Goal: Find specific page/section: Locate a particular part of the current website

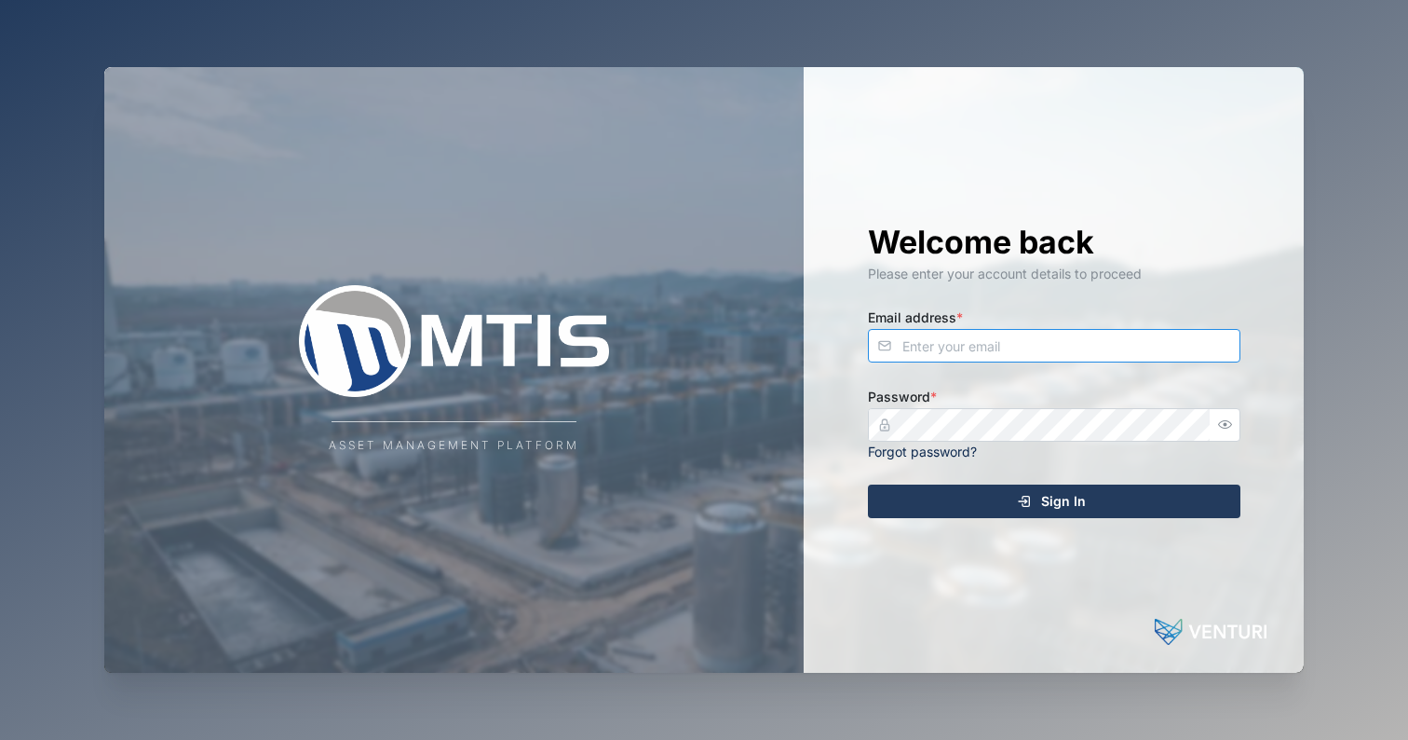
type input "[EMAIL_ADDRESS][DOMAIN_NAME]"
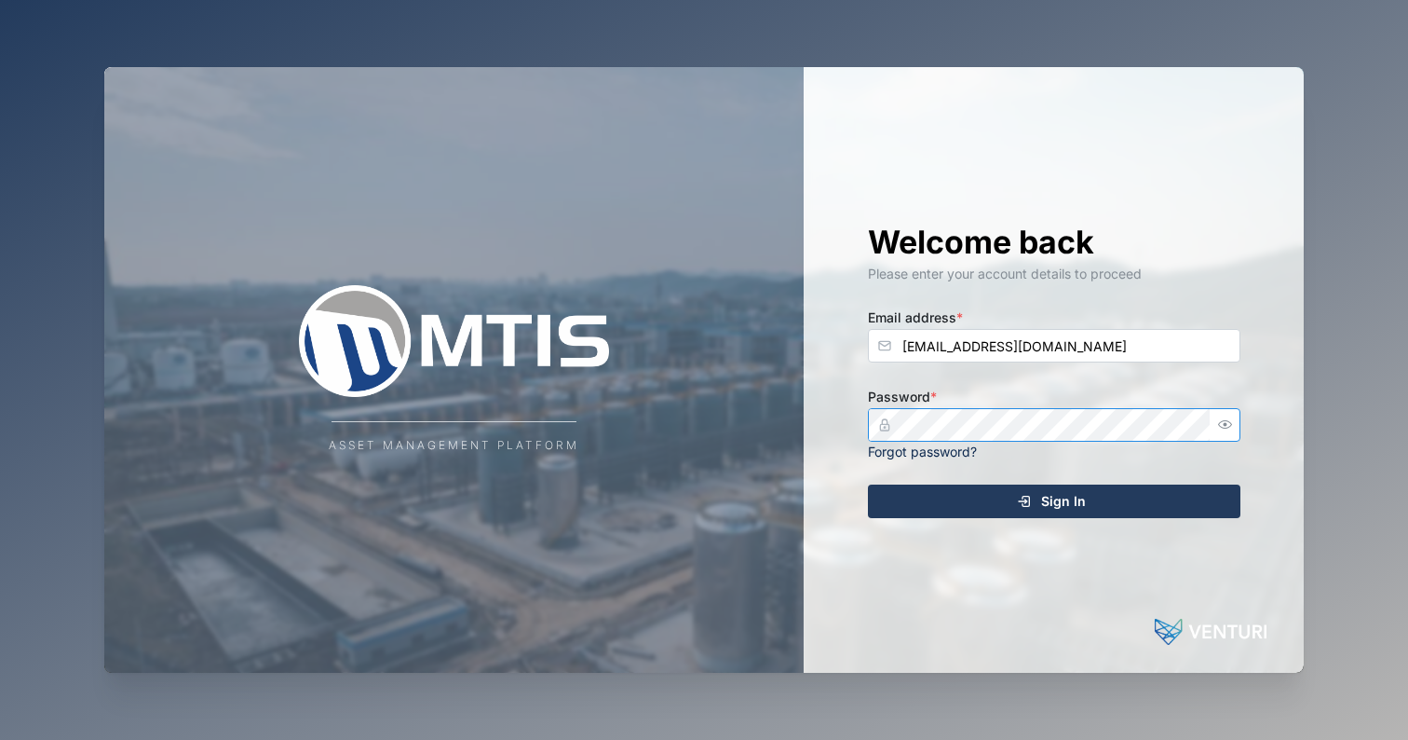
click at [1054, 499] on button "Sign In" at bounding box center [1054, 501] width 373 height 34
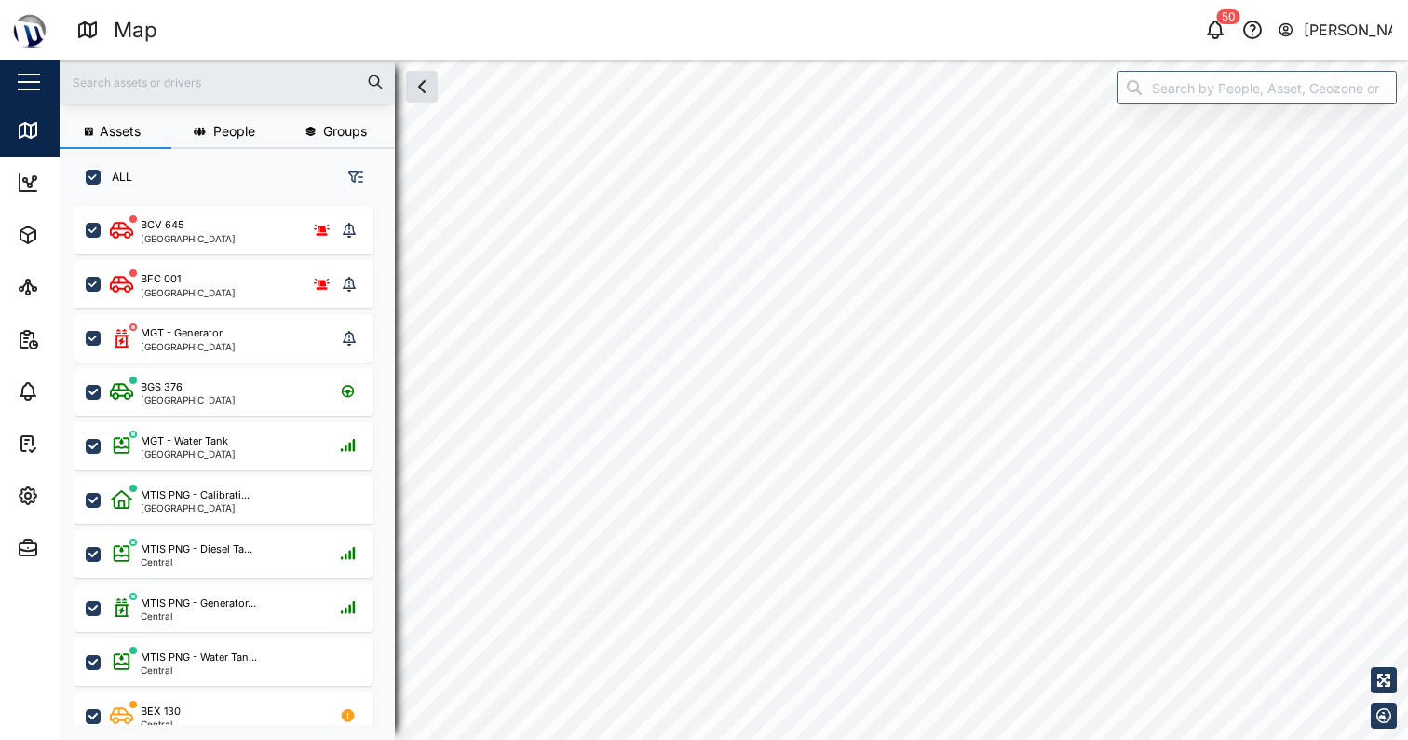
checkbox input "true"
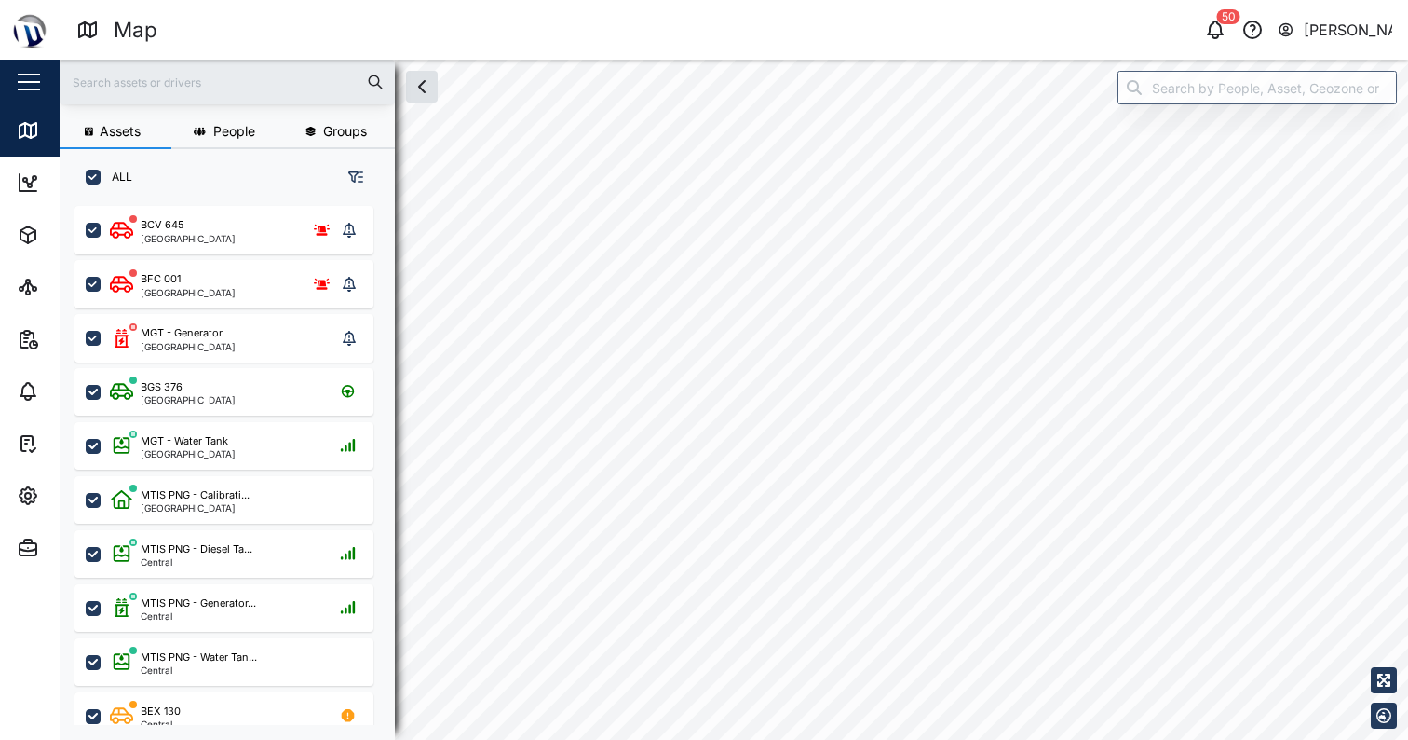
checkbox input "true"
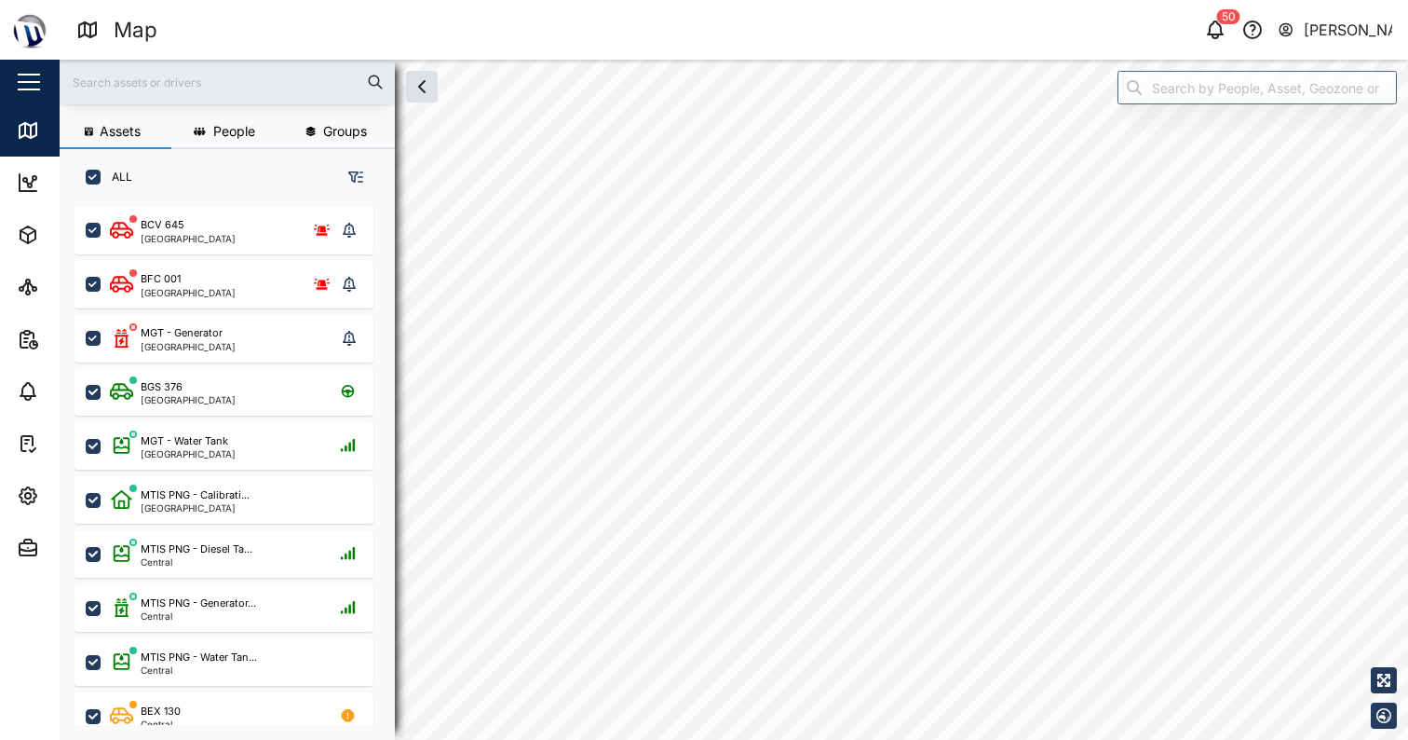
checkbox input "true"
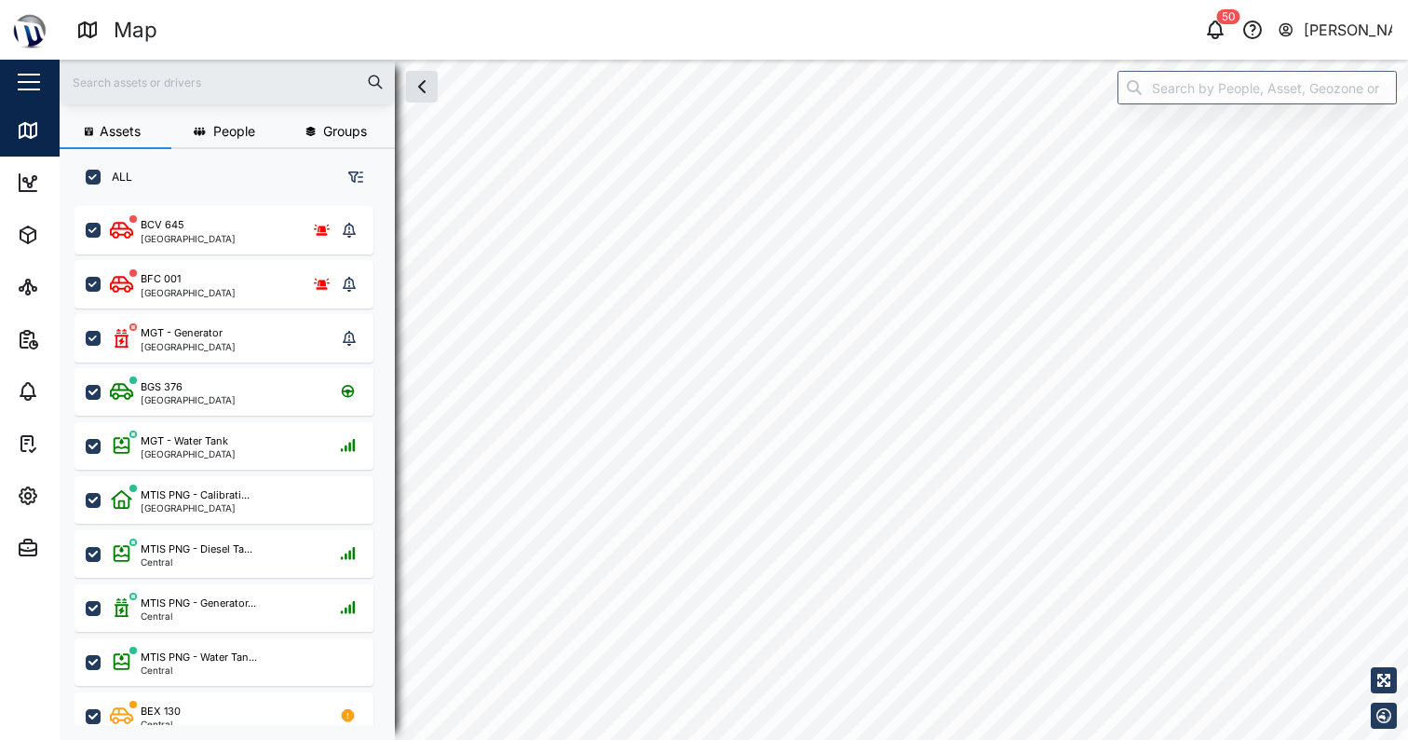
checkbox input "true"
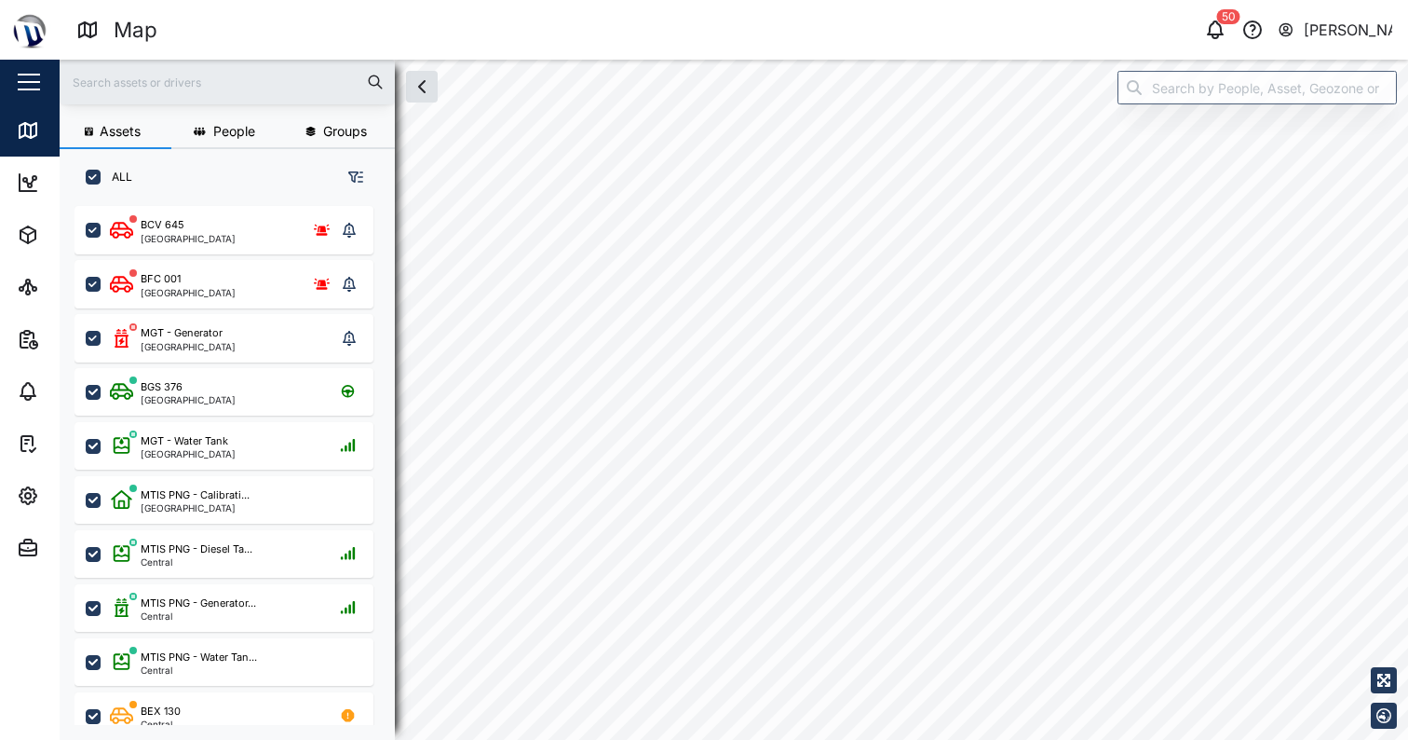
checkbox input "true"
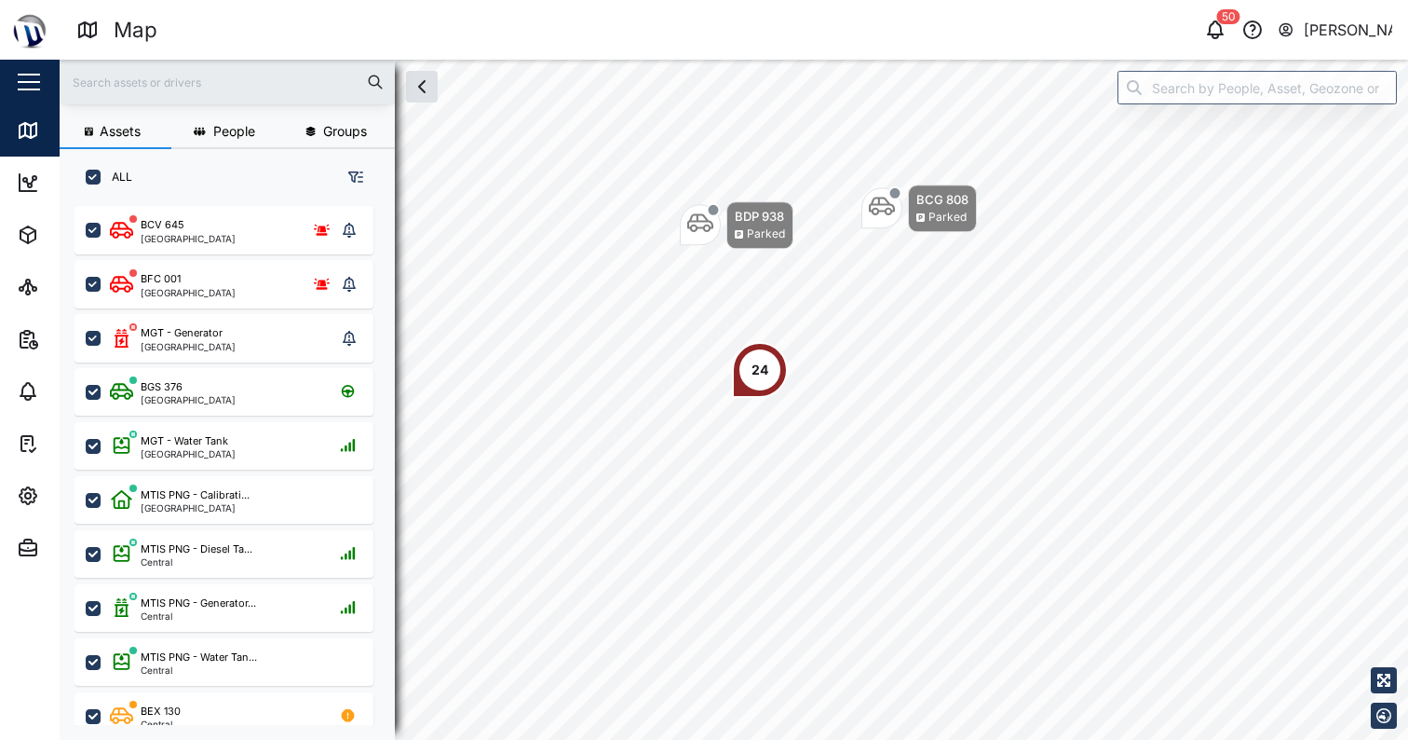
scroll to position [511, 292]
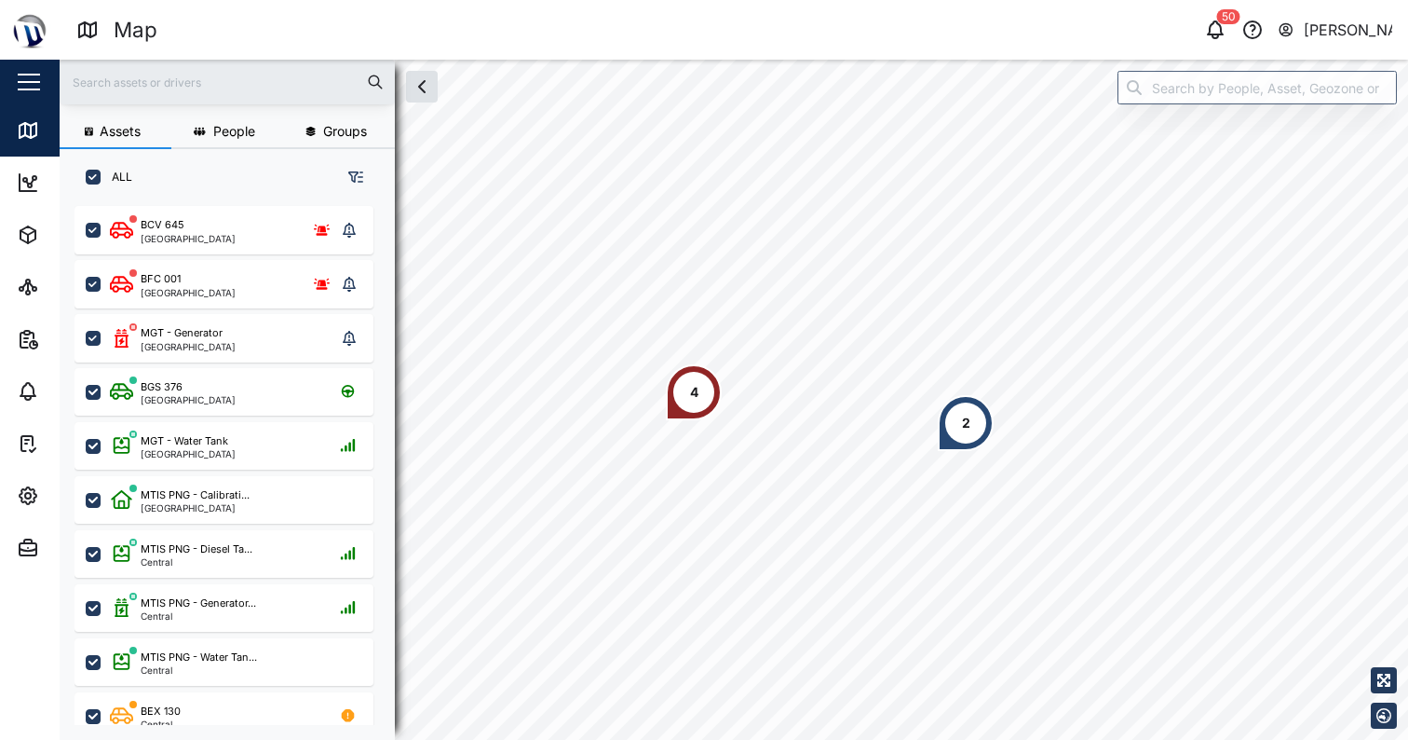
click at [688, 398] on div "4" at bounding box center [694, 392] width 56 height 56
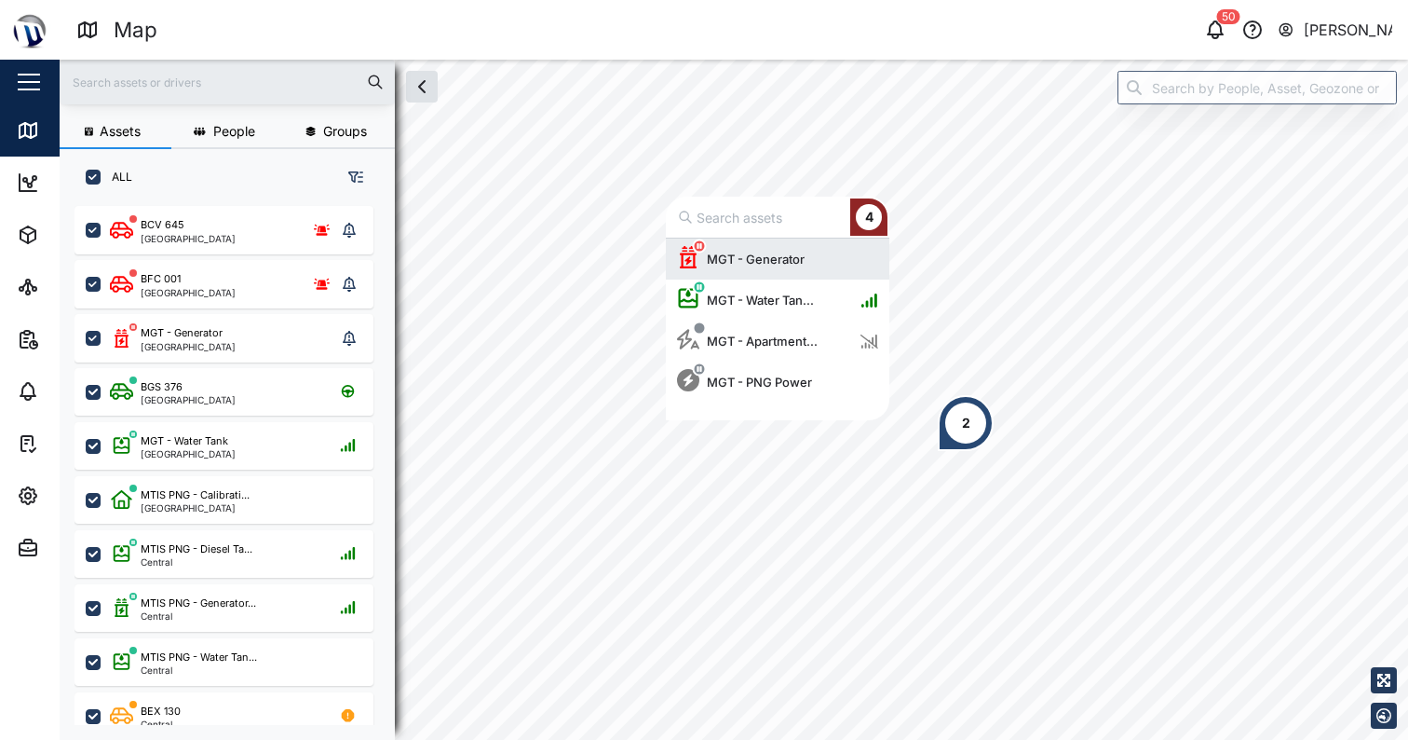
scroll to position [168, 210]
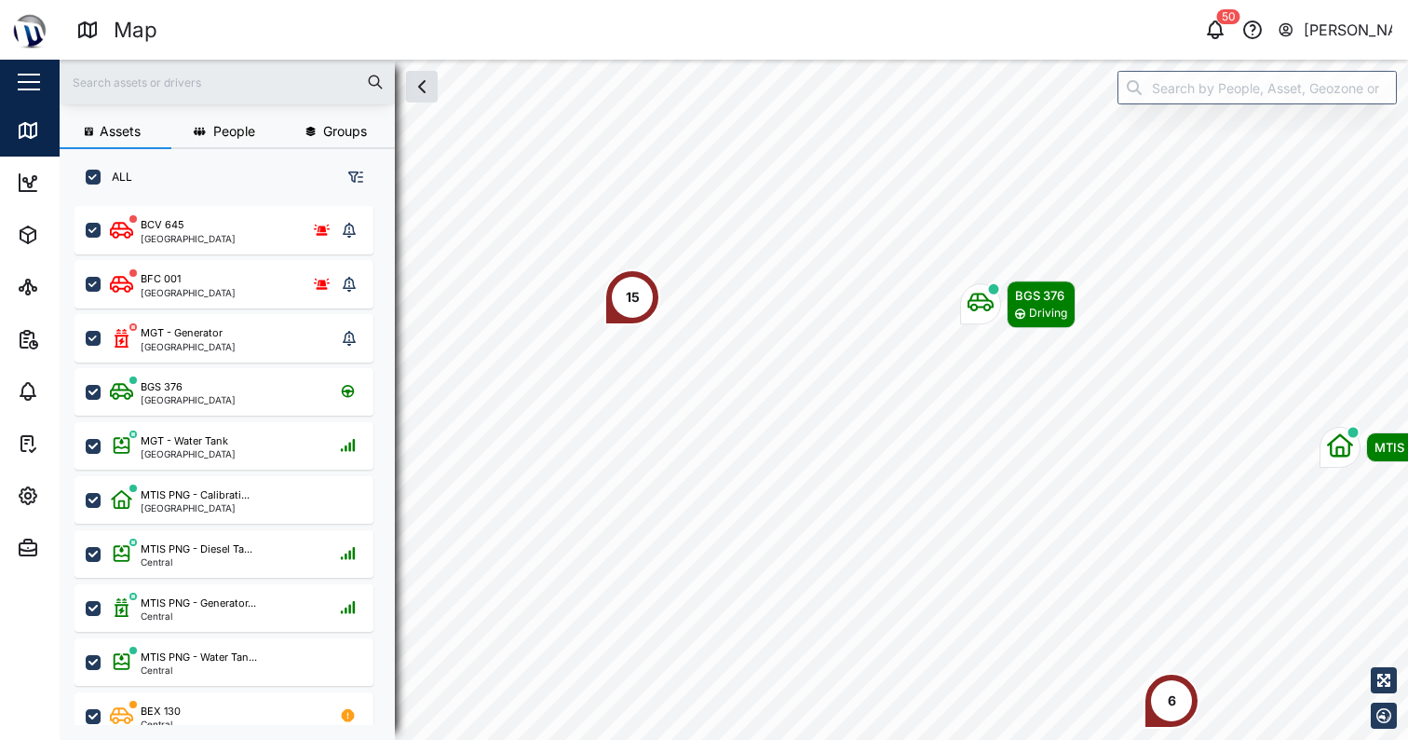
click at [626, 293] on div "15" at bounding box center [633, 297] width 14 height 20
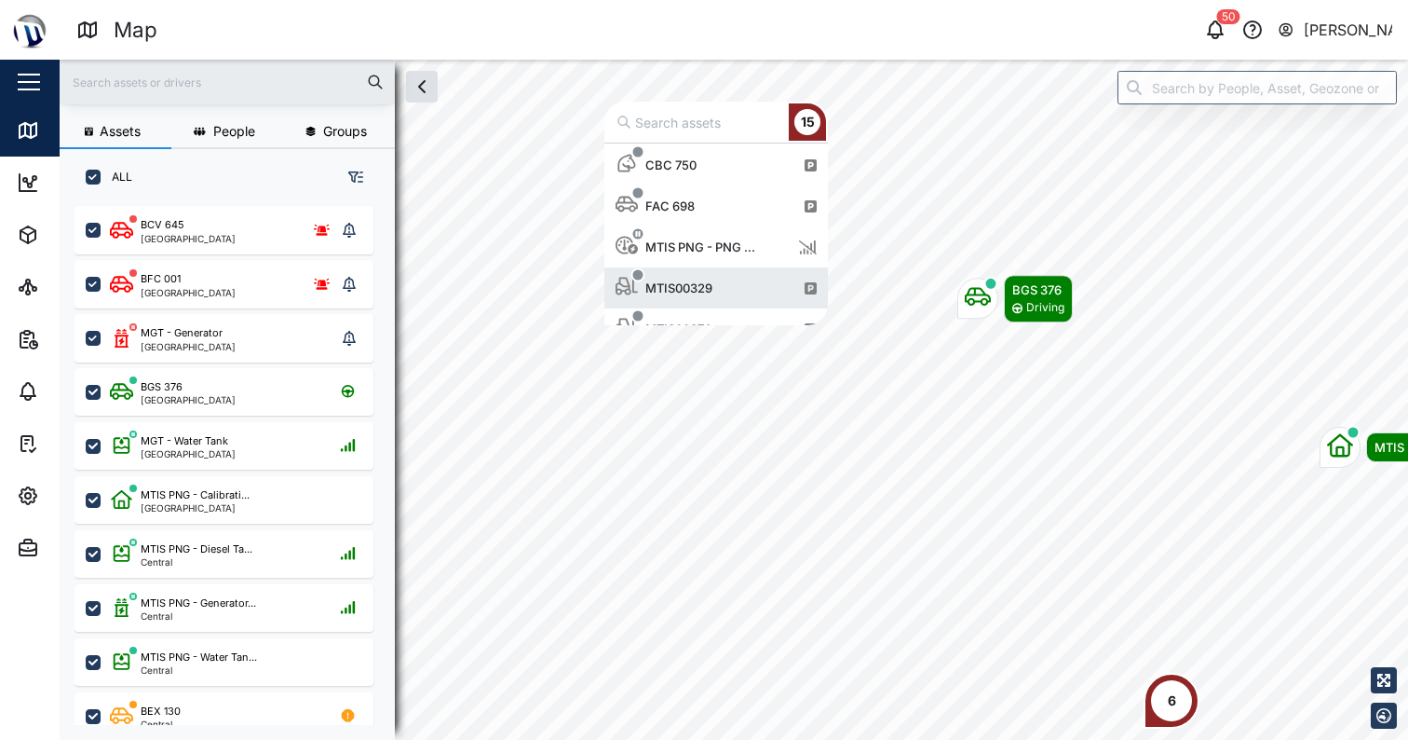
scroll to position [433, 0]
